Goal: Navigation & Orientation: Find specific page/section

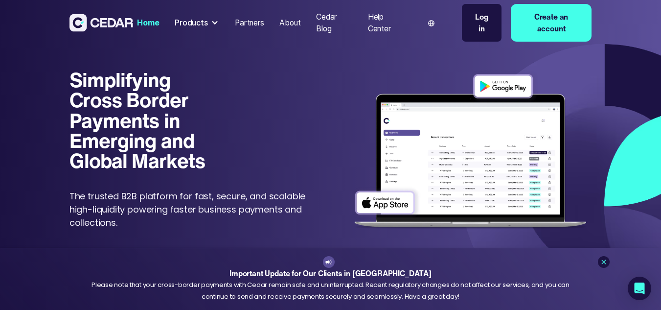
click at [652, 5] on html "Home Products Send Receive Cards Partners About Cedar Blog Help Center Language…" at bounding box center [330, 155] width 661 height 310
click at [211, 21] on div at bounding box center [215, 23] width 8 height 8
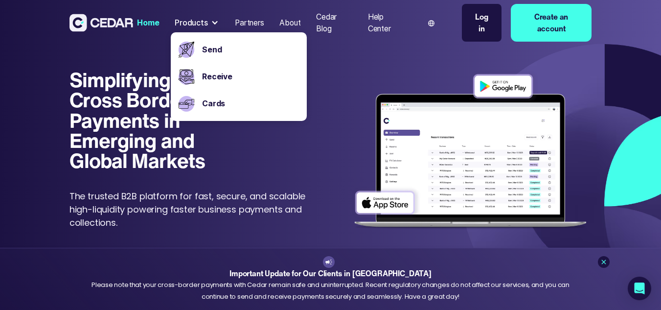
click at [211, 21] on div at bounding box center [215, 23] width 8 height 8
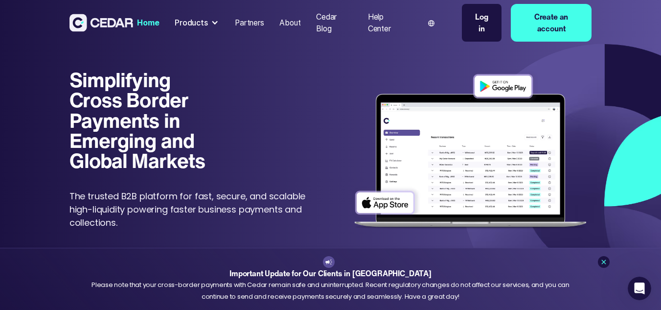
click at [109, 19] on img at bounding box center [101, 23] width 64 height 18
click at [193, 24] on div "Products" at bounding box center [191, 23] width 33 height 12
